Goal: Task Accomplishment & Management: Use online tool/utility

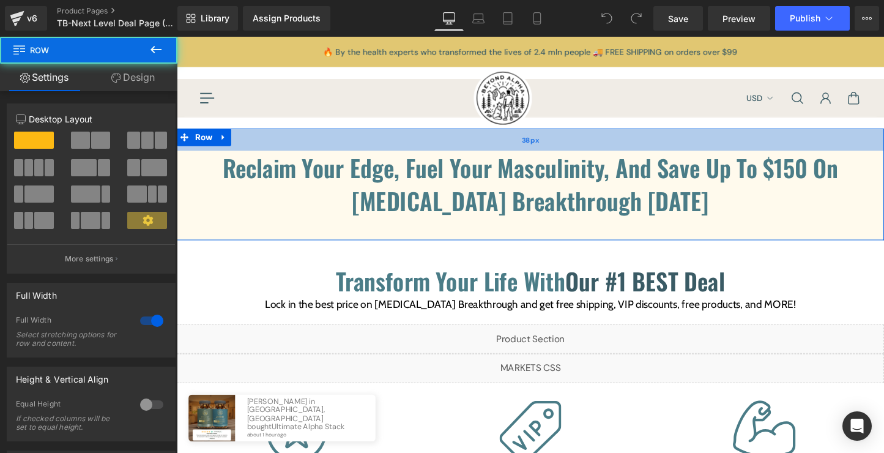
click at [537, 155] on div "38px" at bounding box center [547, 144] width 740 height 23
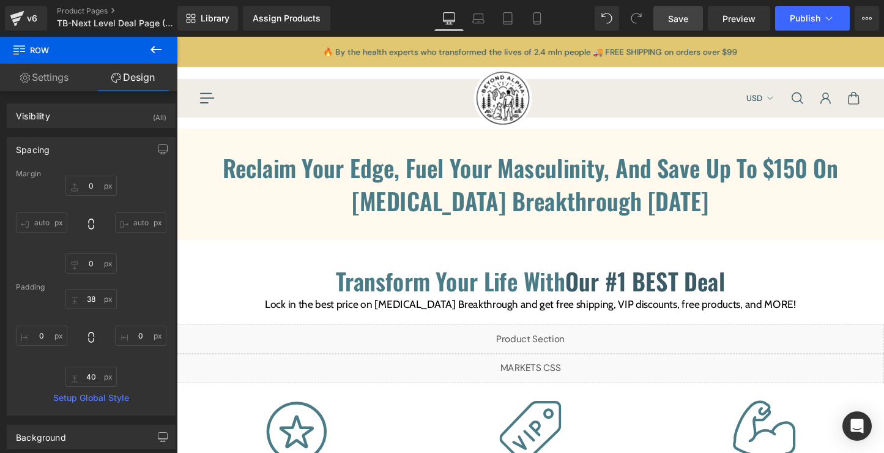
click at [669, 24] on span "Save" at bounding box center [678, 18] width 20 height 13
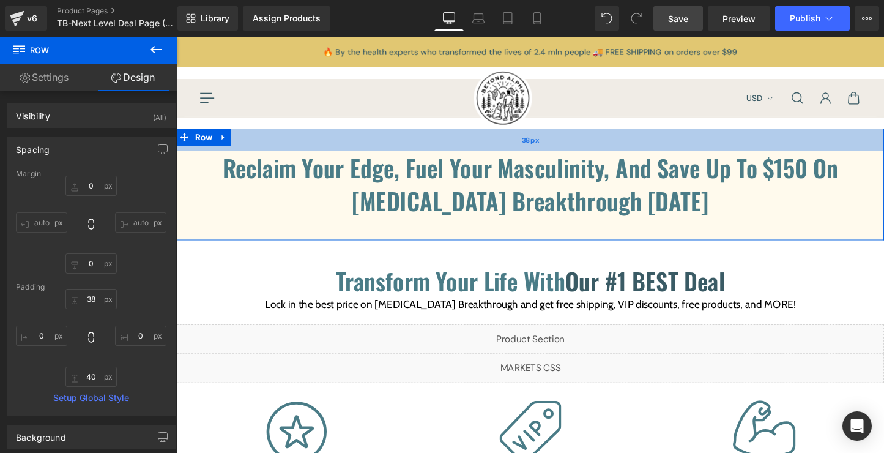
click at [600, 151] on div "38px" at bounding box center [547, 144] width 740 height 23
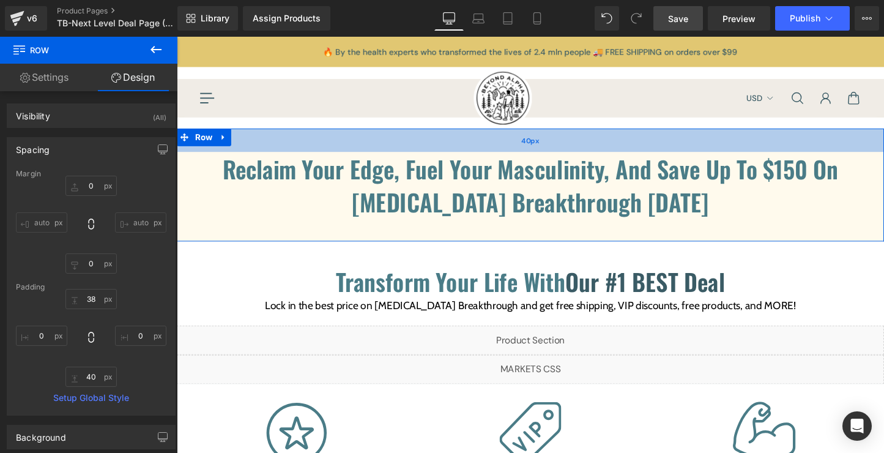
click at [600, 152] on div "40px" at bounding box center [547, 145] width 740 height 24
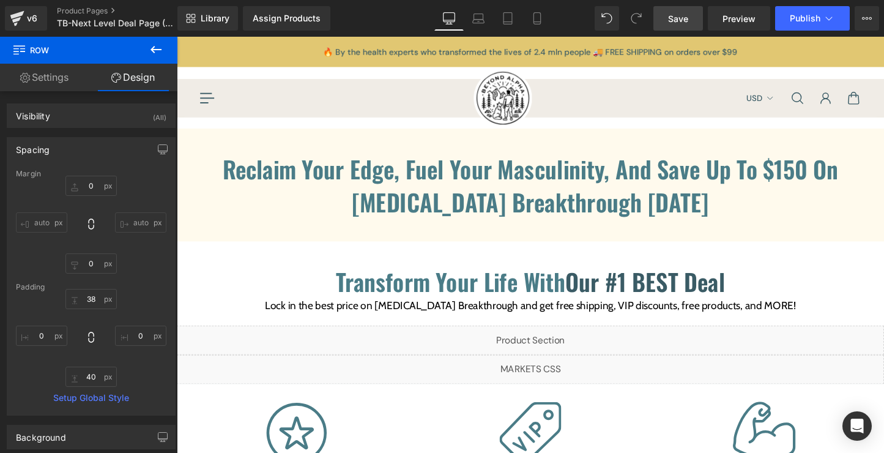
click at [679, 19] on span "Save" at bounding box center [678, 18] width 20 height 13
click at [675, 24] on link "Save" at bounding box center [679, 18] width 50 height 24
